Goal: Transaction & Acquisition: Download file/media

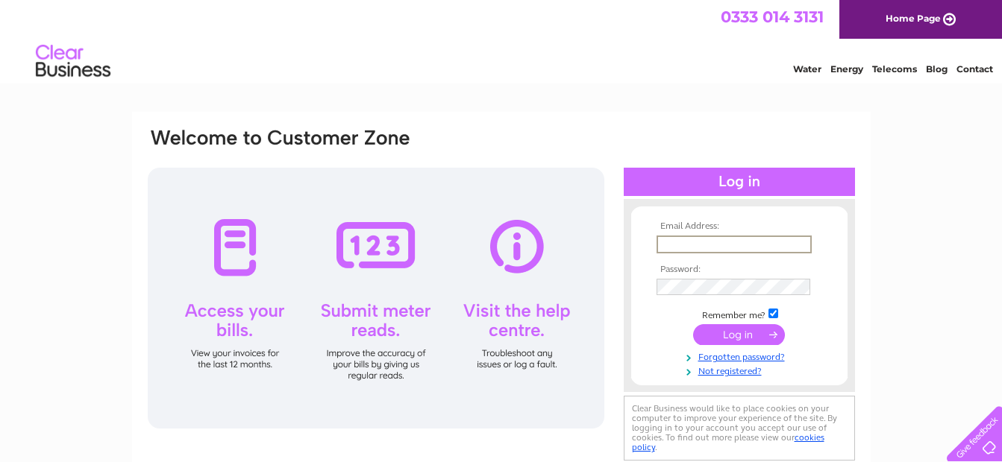
type input "kevin.hunt@fossespecialistroofing.co.uk"
click at [753, 335] on input "submit" at bounding box center [739, 334] width 92 height 21
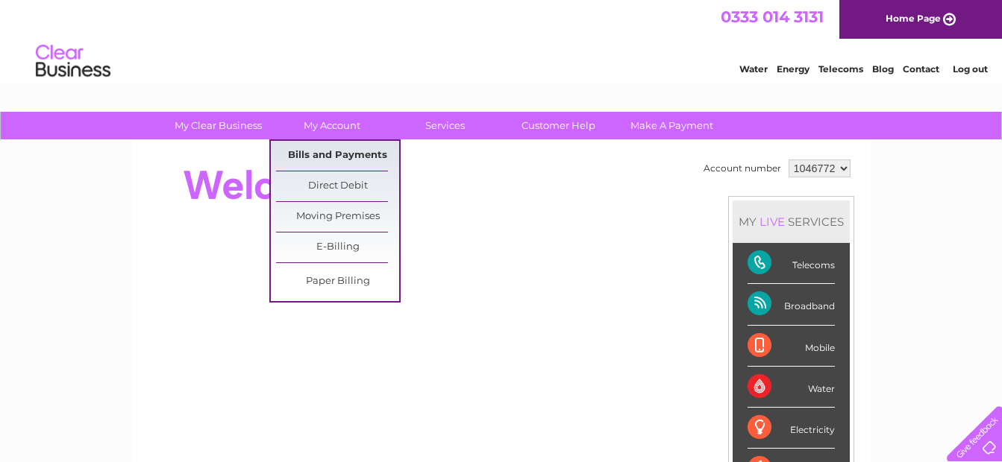
click at [325, 153] on link "Bills and Payments" at bounding box center [337, 156] width 123 height 30
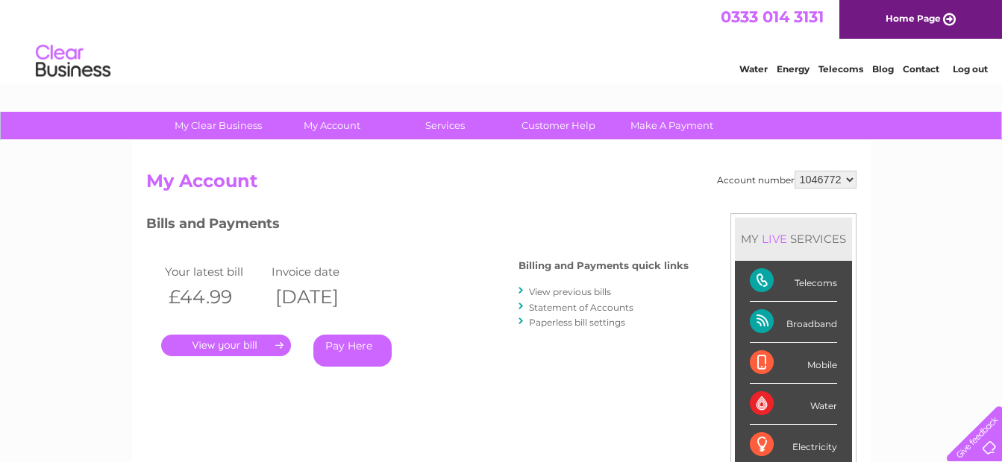
click at [224, 337] on link "." at bounding box center [226, 346] width 130 height 22
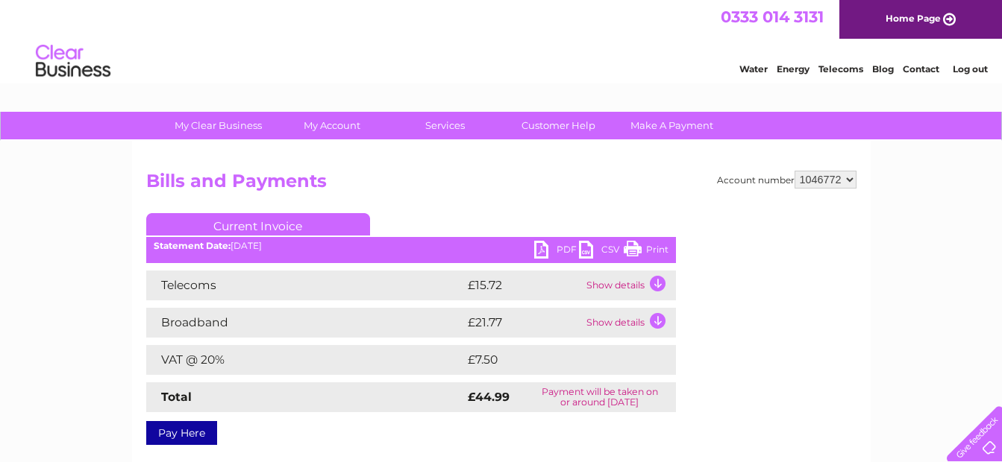
click at [557, 245] on link "PDF" at bounding box center [556, 252] width 45 height 22
